Goal: Task Accomplishment & Management: Use online tool/utility

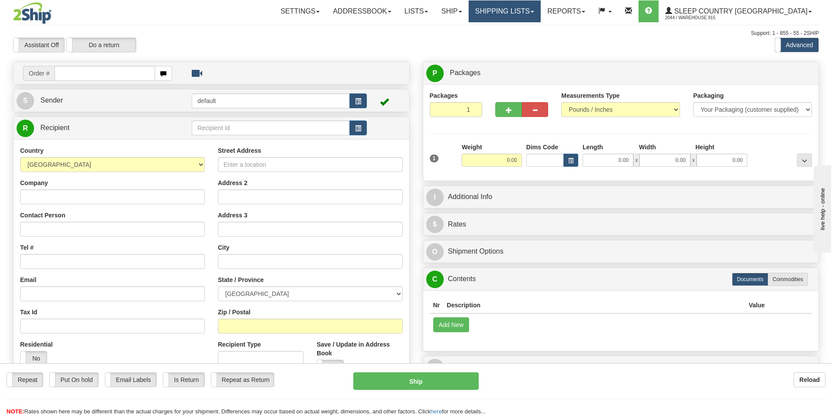
click at [524, 11] on link "Shipping lists" at bounding box center [505, 11] width 72 height 22
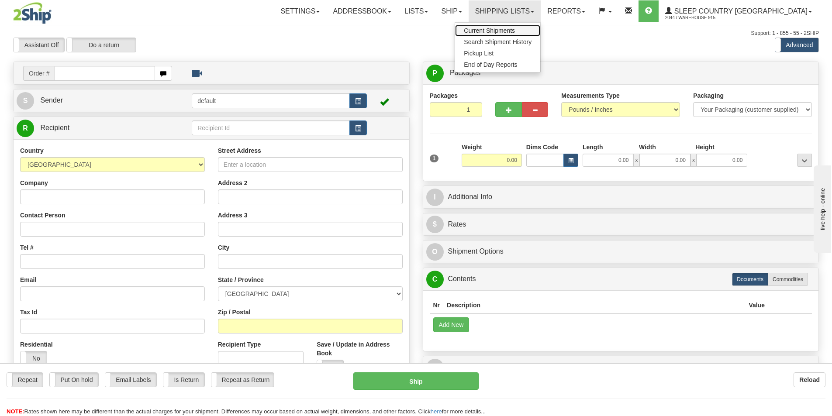
click at [515, 28] on span "Current Shipments" at bounding box center [489, 30] width 51 height 7
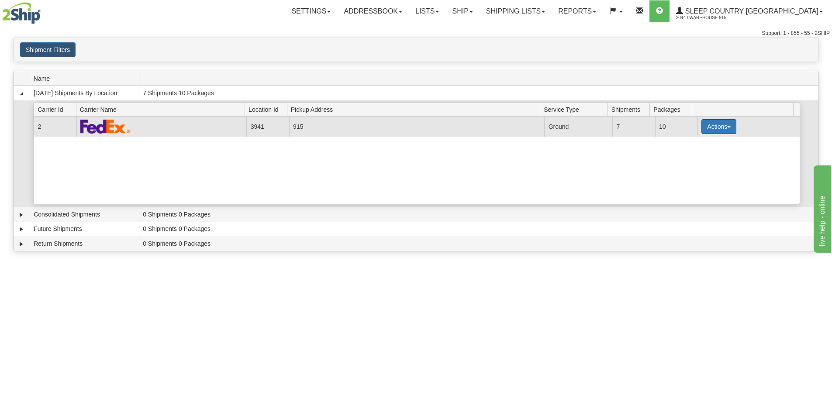
click at [729, 128] on button "Actions" at bounding box center [719, 126] width 35 height 15
click at [681, 156] on span "Close" at bounding box center [685, 154] width 20 height 6
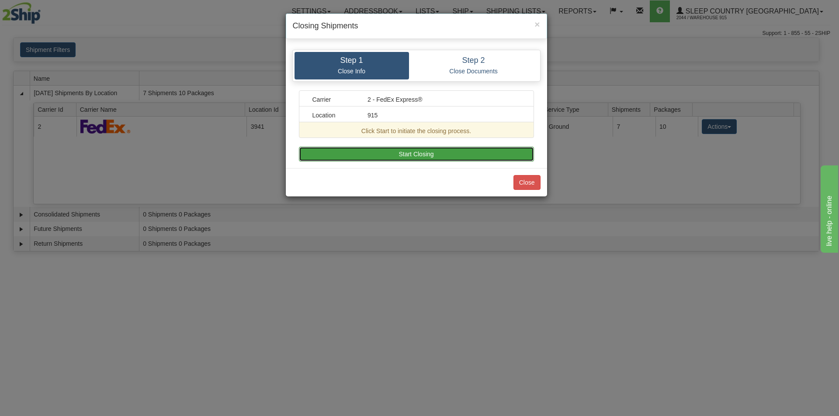
click at [422, 156] on button "Start Closing" at bounding box center [416, 154] width 235 height 15
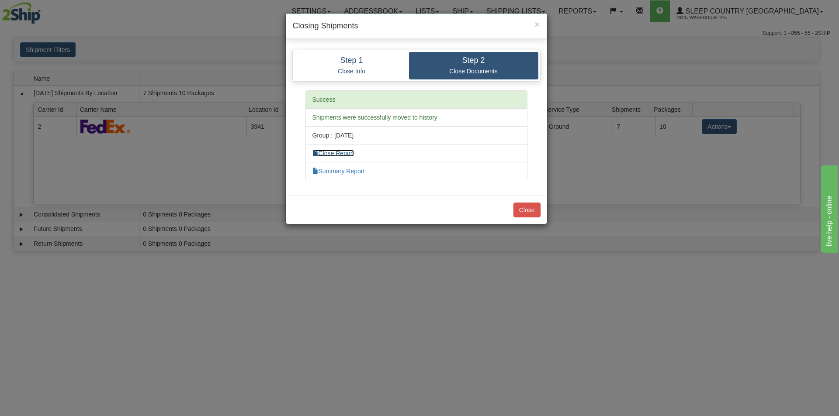
click at [350, 154] on link "Close Report" at bounding box center [333, 153] width 42 height 7
click at [531, 211] on button "Close" at bounding box center [526, 210] width 27 height 15
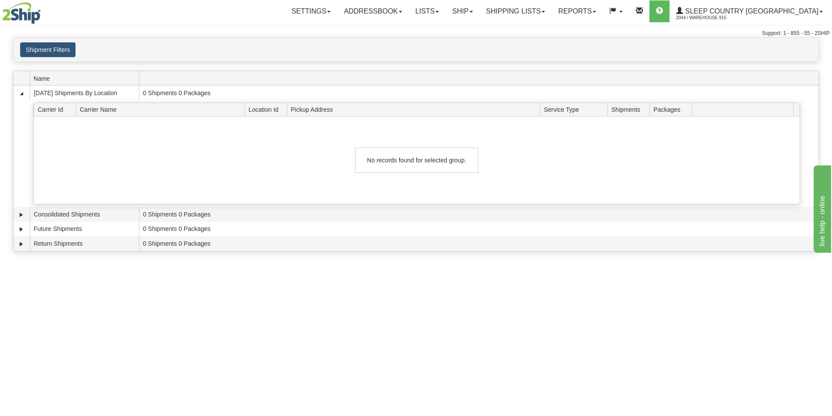
click at [512, 360] on div "Toggle navigation Settings Shipping Preferences Fields Preferences New Recipien…" at bounding box center [416, 208] width 832 height 416
